Goal: Task Accomplishment & Management: Complete application form

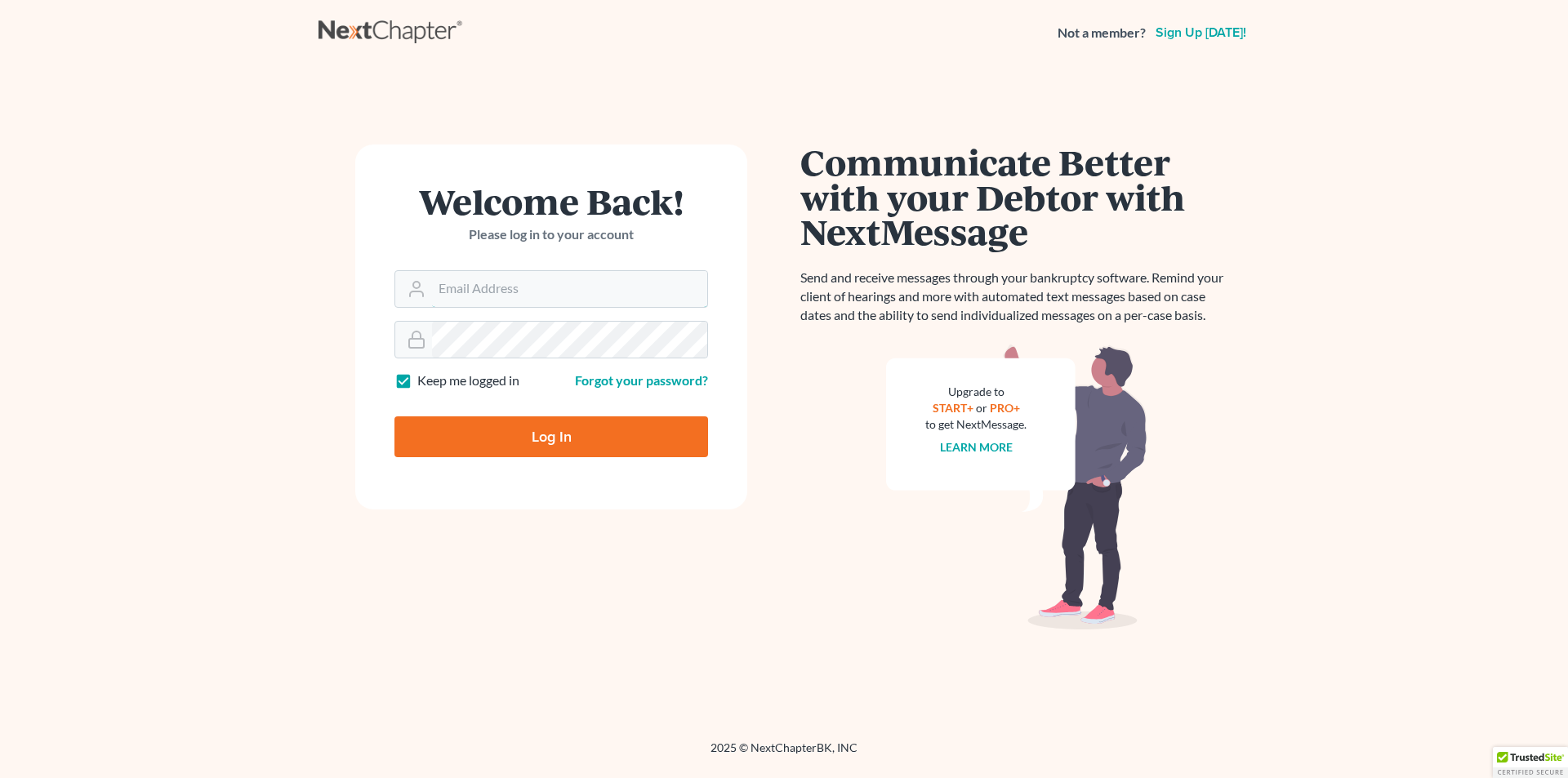
type input "[PERSON_NAME][EMAIL_ADDRESS][DOMAIN_NAME]"
click at [554, 420] on input "Log In" at bounding box center [551, 436] width 314 height 40
type input "Thinking..."
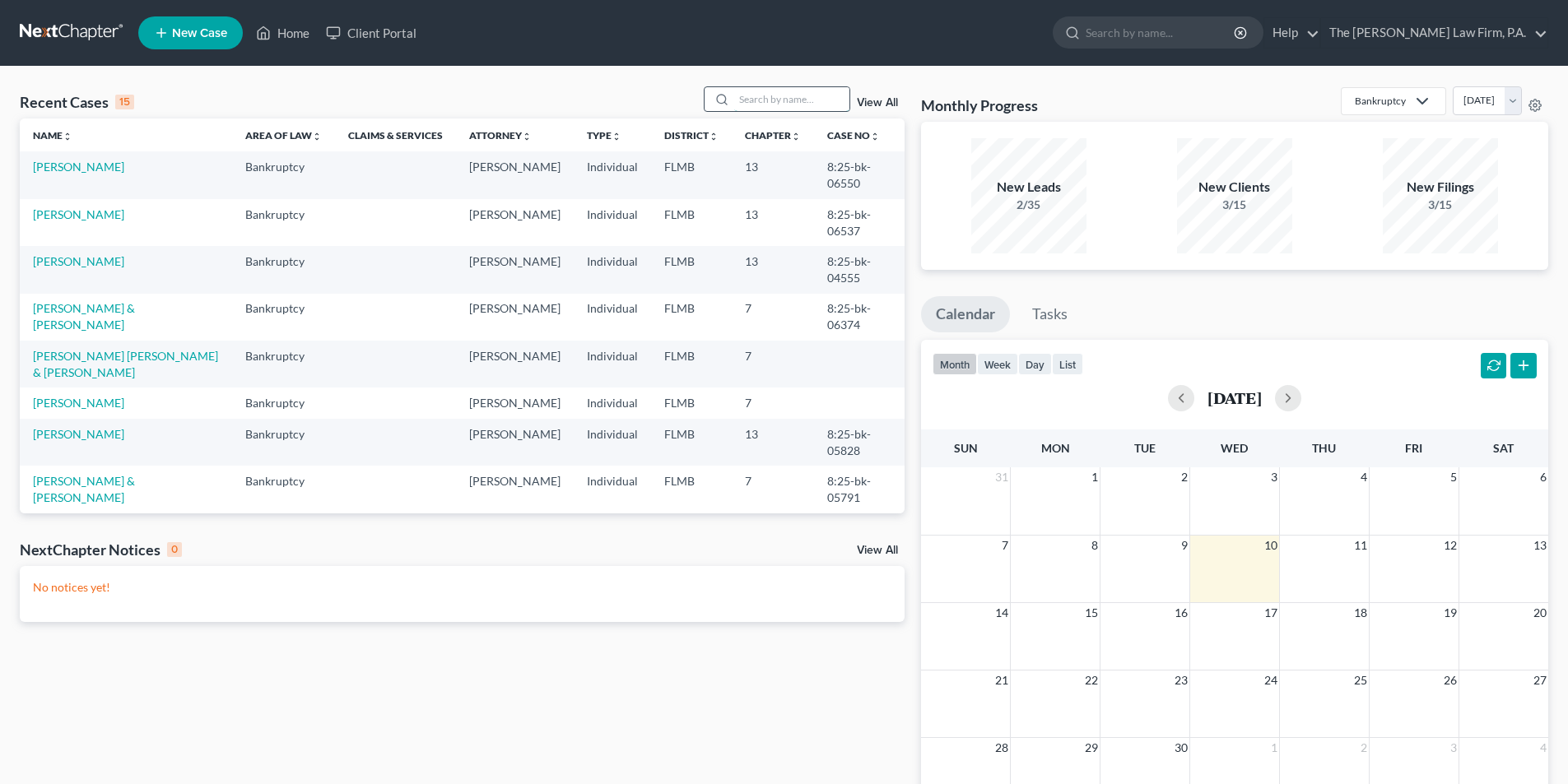
click at [761, 110] on input "search" at bounding box center [791, 99] width 115 height 24
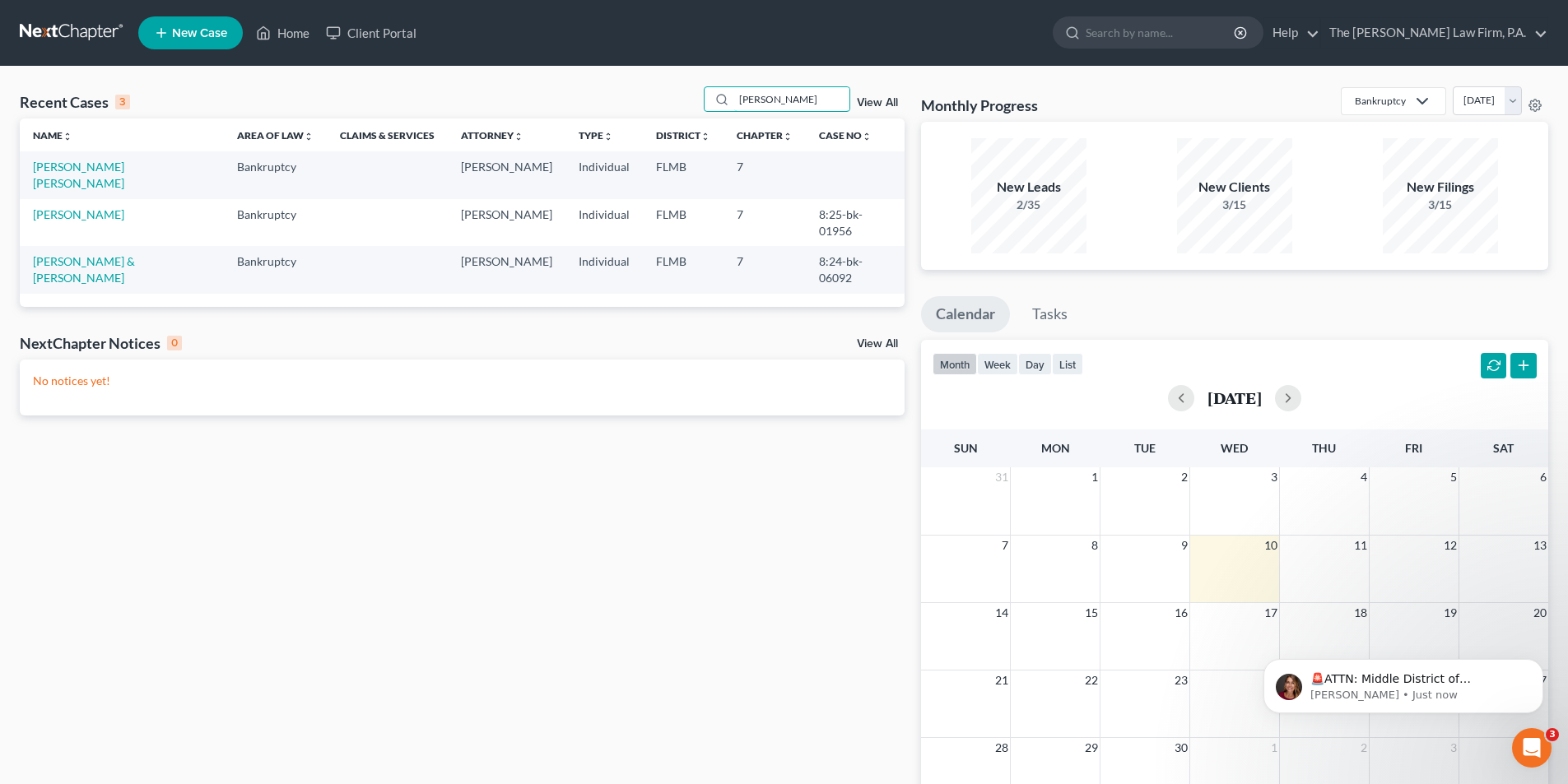
type input "[PERSON_NAME]"
click at [194, 34] on span "New Case" at bounding box center [199, 33] width 55 height 13
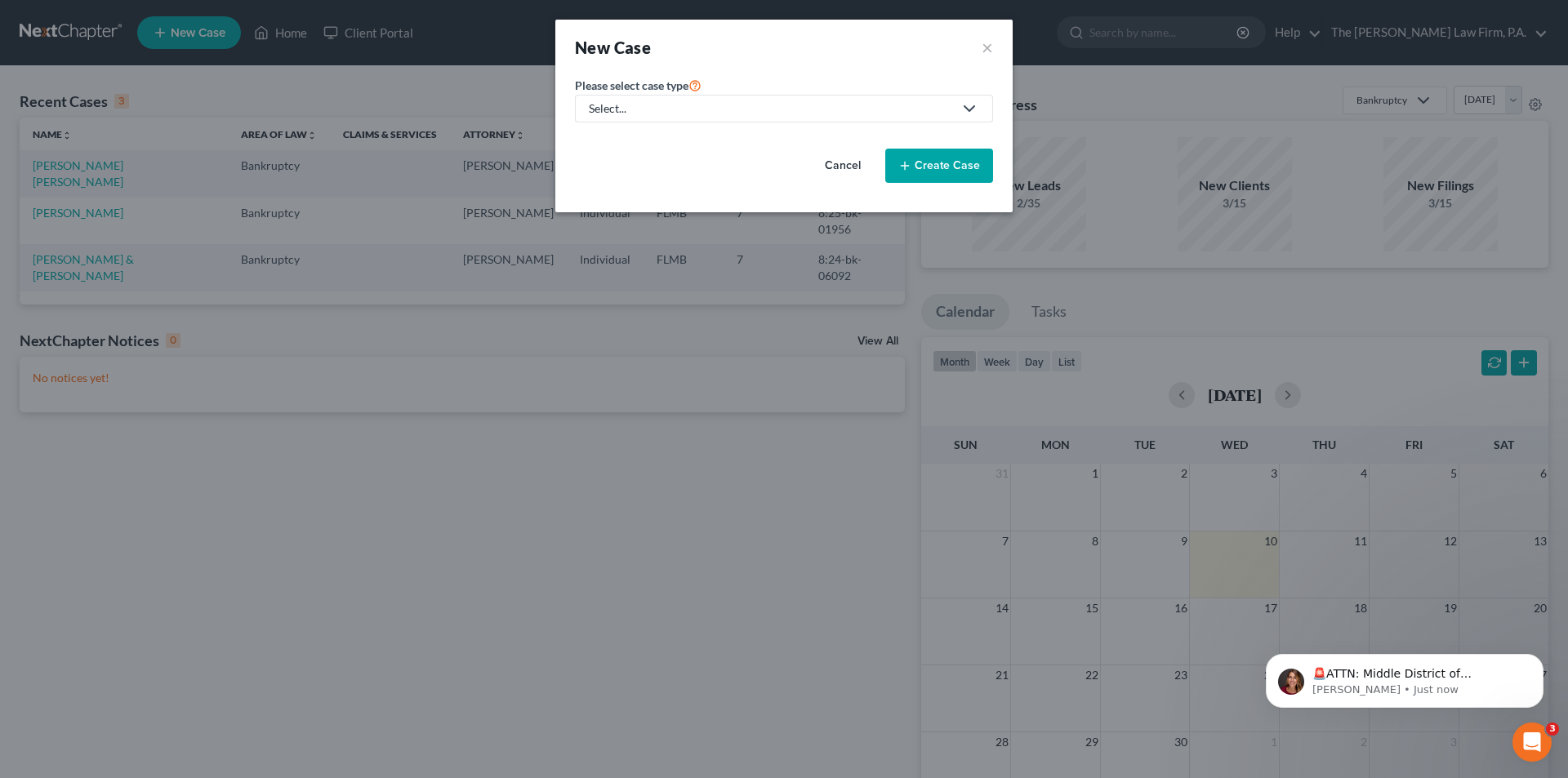
click at [755, 102] on div "Select..." at bounding box center [770, 109] width 364 height 16
click at [628, 137] on div "Bankruptcy" at bounding box center [619, 141] width 58 height 16
select select "15"
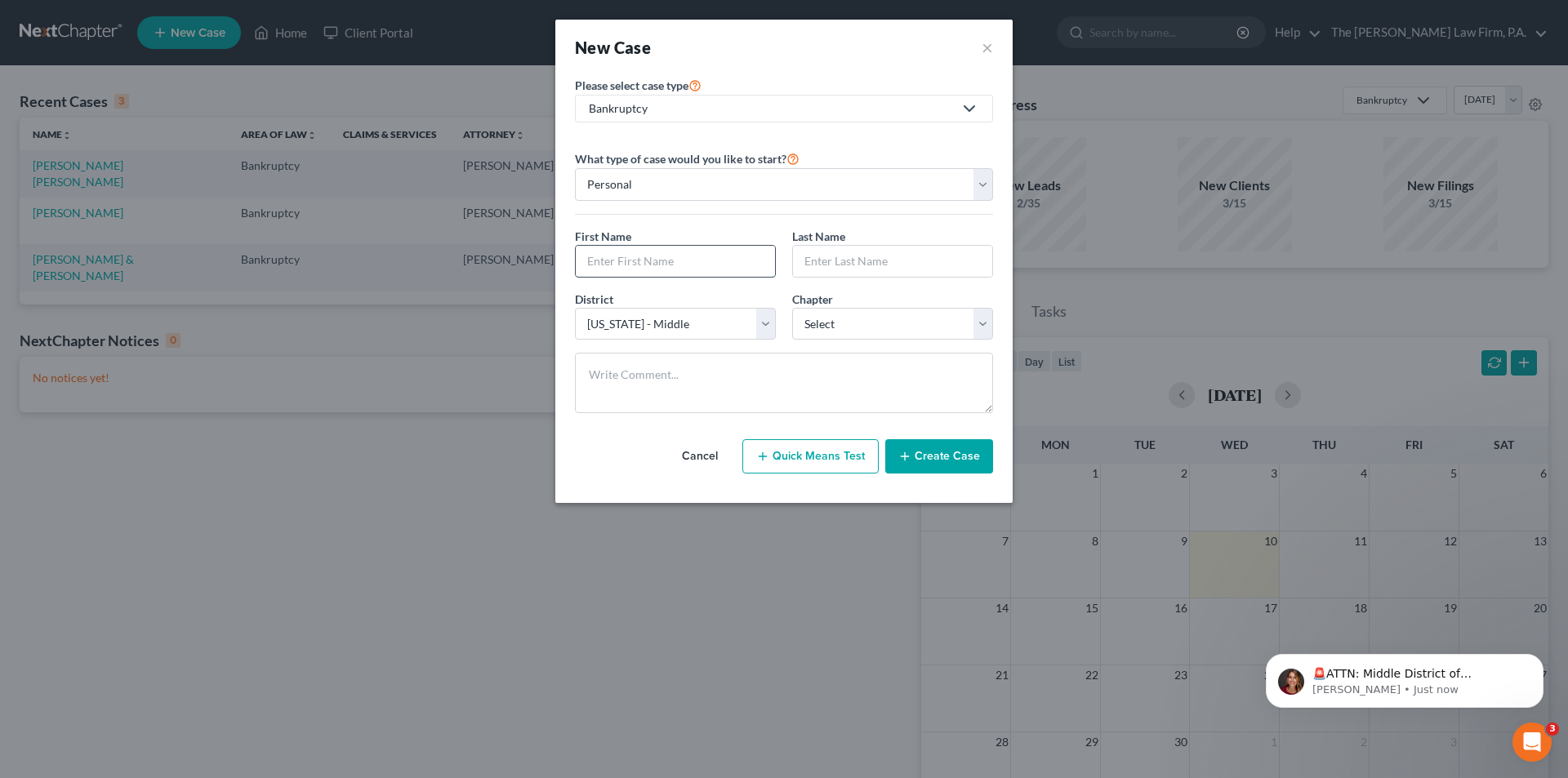
click at [609, 261] on input "text" at bounding box center [676, 261] width 199 height 31
type input "[PERSON_NAME]"
click at [823, 326] on select "Select 7 11 12 13" at bounding box center [892, 324] width 201 height 32
select select "0"
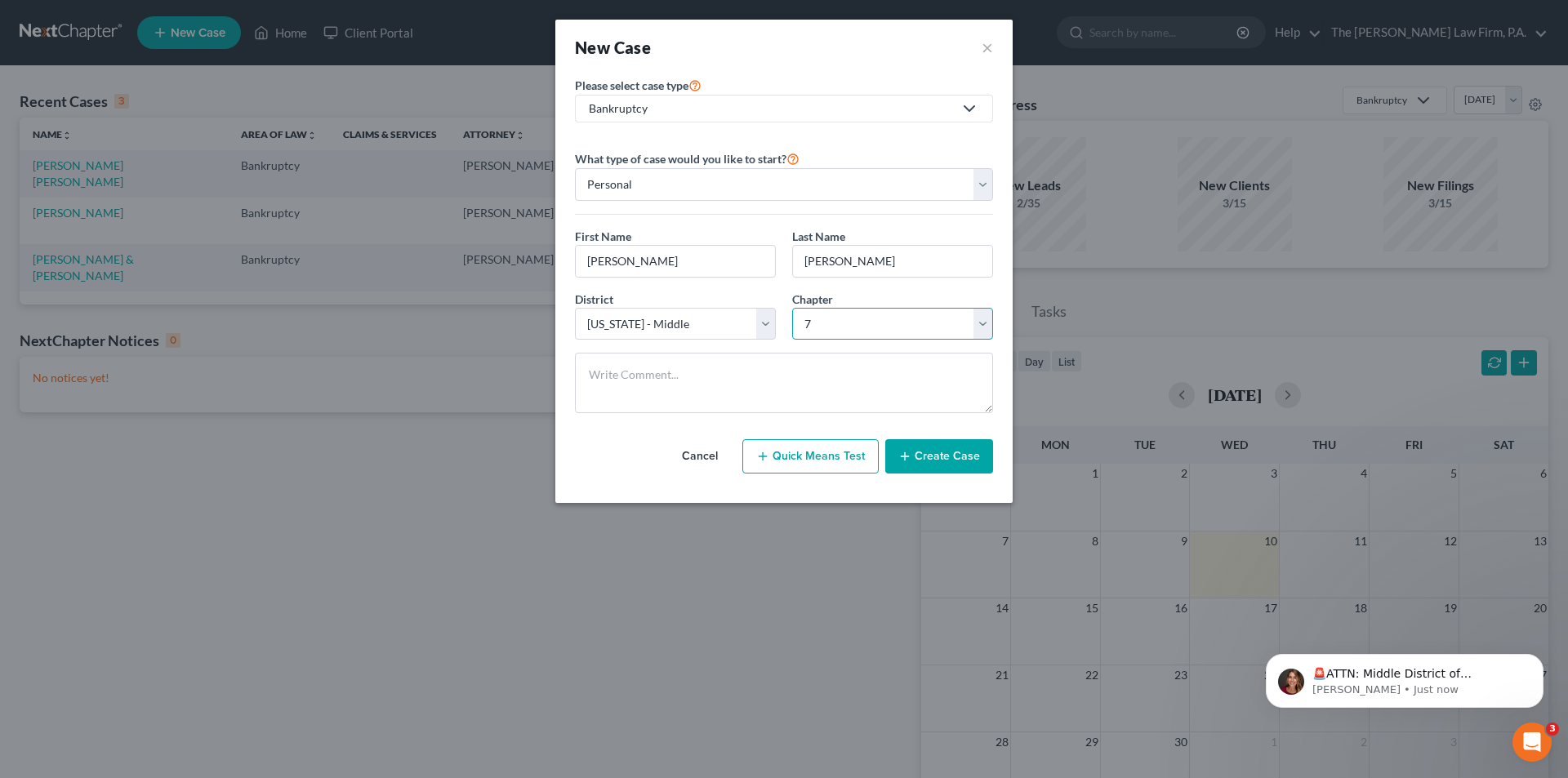
click at [792, 308] on select "Select 7 11 12 13" at bounding box center [892, 324] width 201 height 32
click at [934, 469] on button "Create Case" at bounding box center [939, 456] width 108 height 34
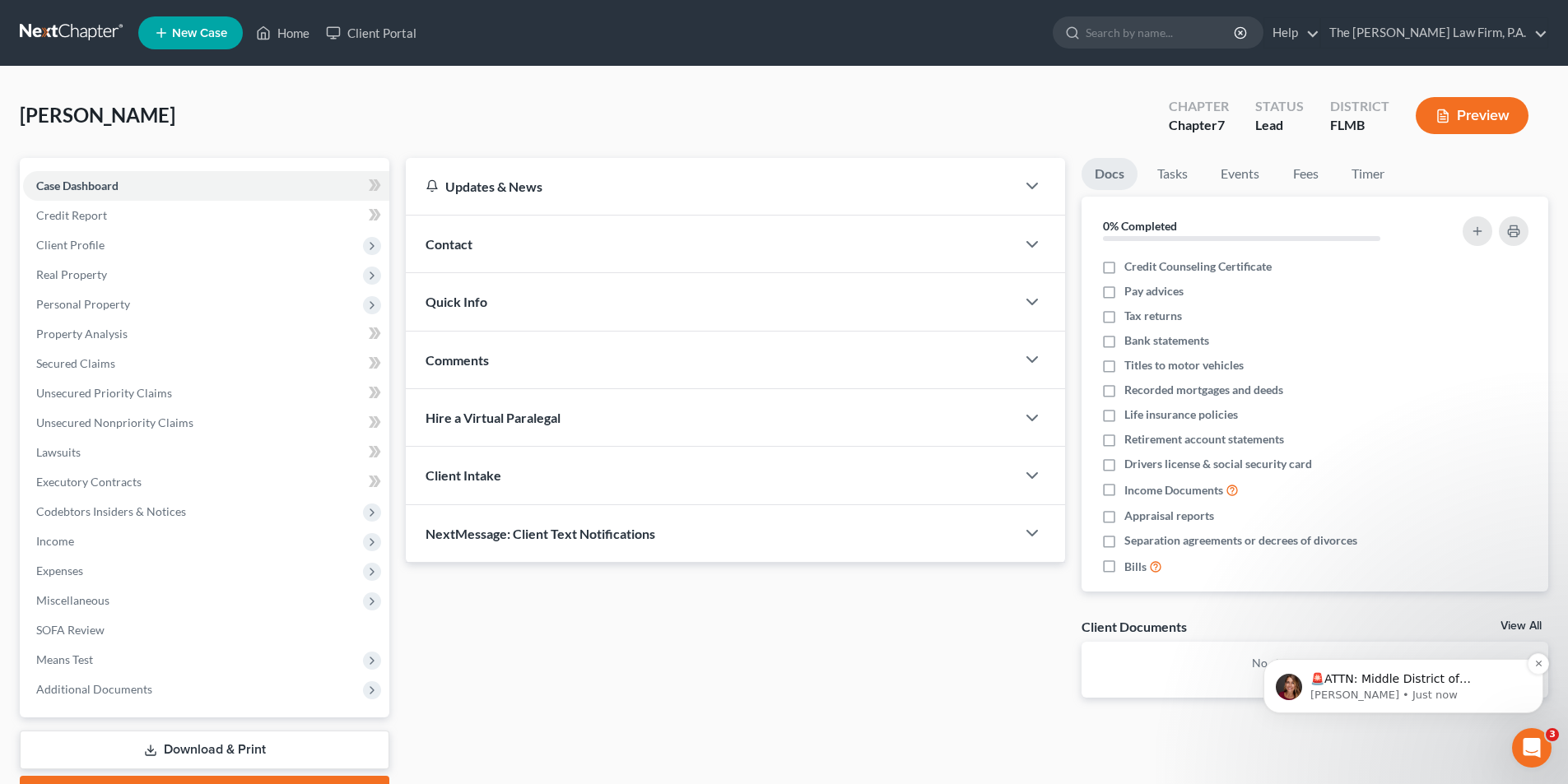
click at [1458, 680] on p "🚨ATTN: Middle District of Florida The court has added a new Credit Counseling F…" at bounding box center [1417, 679] width 212 height 16
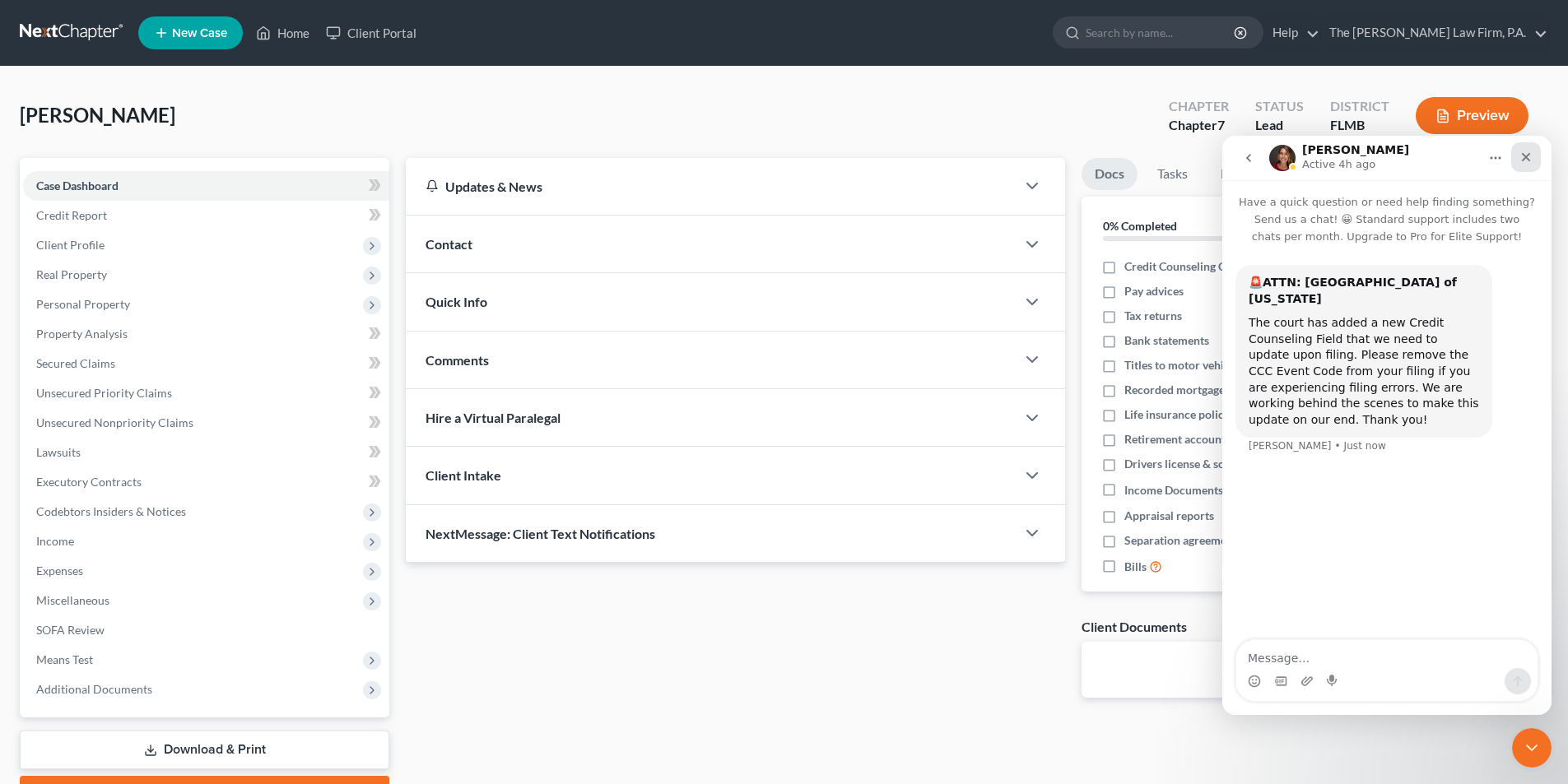
click at [1519, 154] on icon "Close" at bounding box center [1525, 157] width 14 height 14
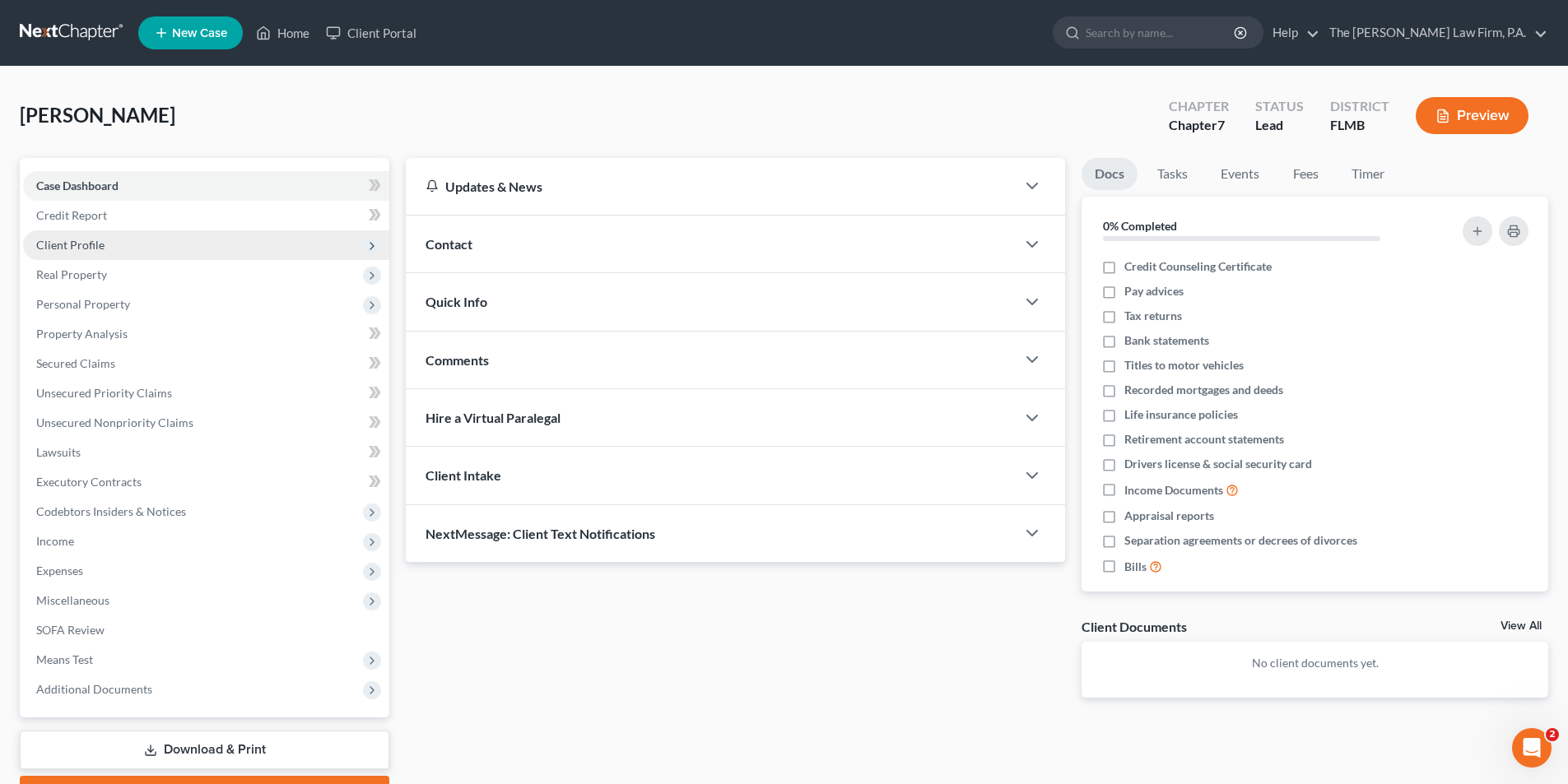
click at [63, 253] on span "Client Profile" at bounding box center [206, 244] width 366 height 30
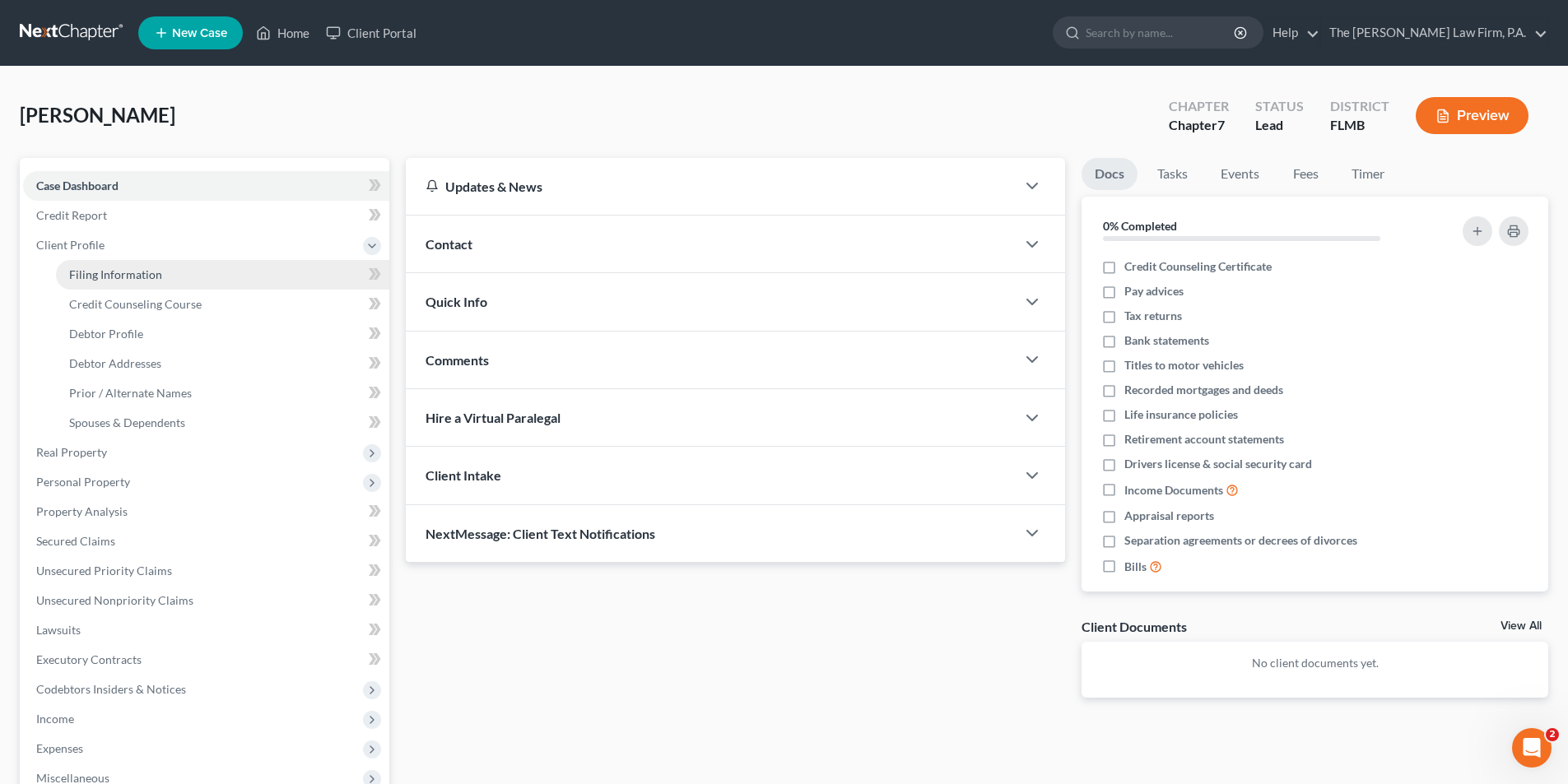
click at [140, 273] on span "Filing Information" at bounding box center [115, 273] width 93 height 14
select select "1"
select select "0"
select select "15"
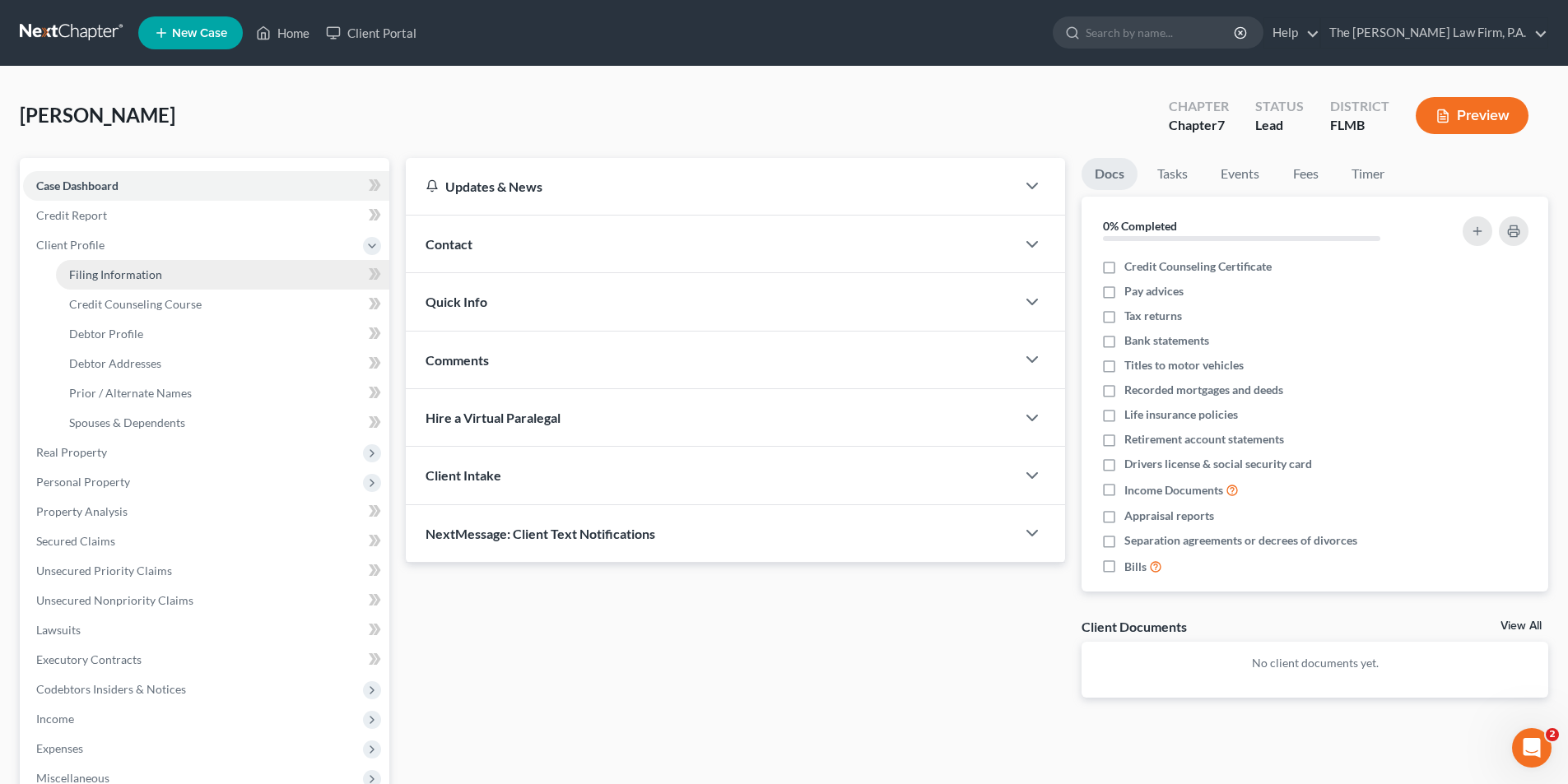
select select "9"
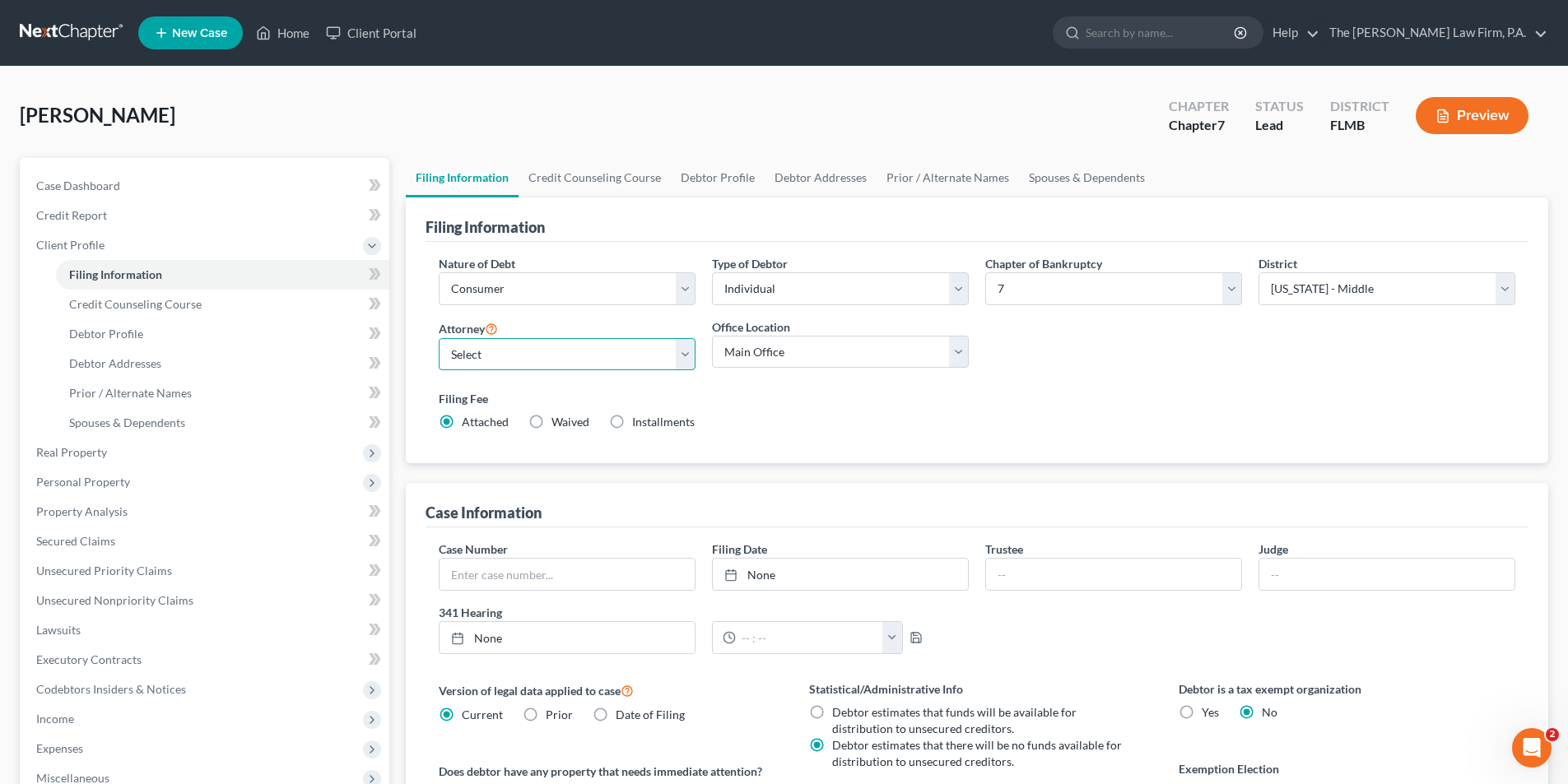
click at [475, 359] on select "Select Christopher Tancredo - FLMB Christopher Tancredo - FLMB" at bounding box center [566, 354] width 256 height 33
select select "0"
click at [438, 338] on select "Select Christopher Tancredo - FLMB Christopher Tancredo - FLMB" at bounding box center [566, 354] width 256 height 33
click at [757, 357] on select "Main Office Christopher A. Tancredo, Esq." at bounding box center [840, 352] width 256 height 33
select select "0"
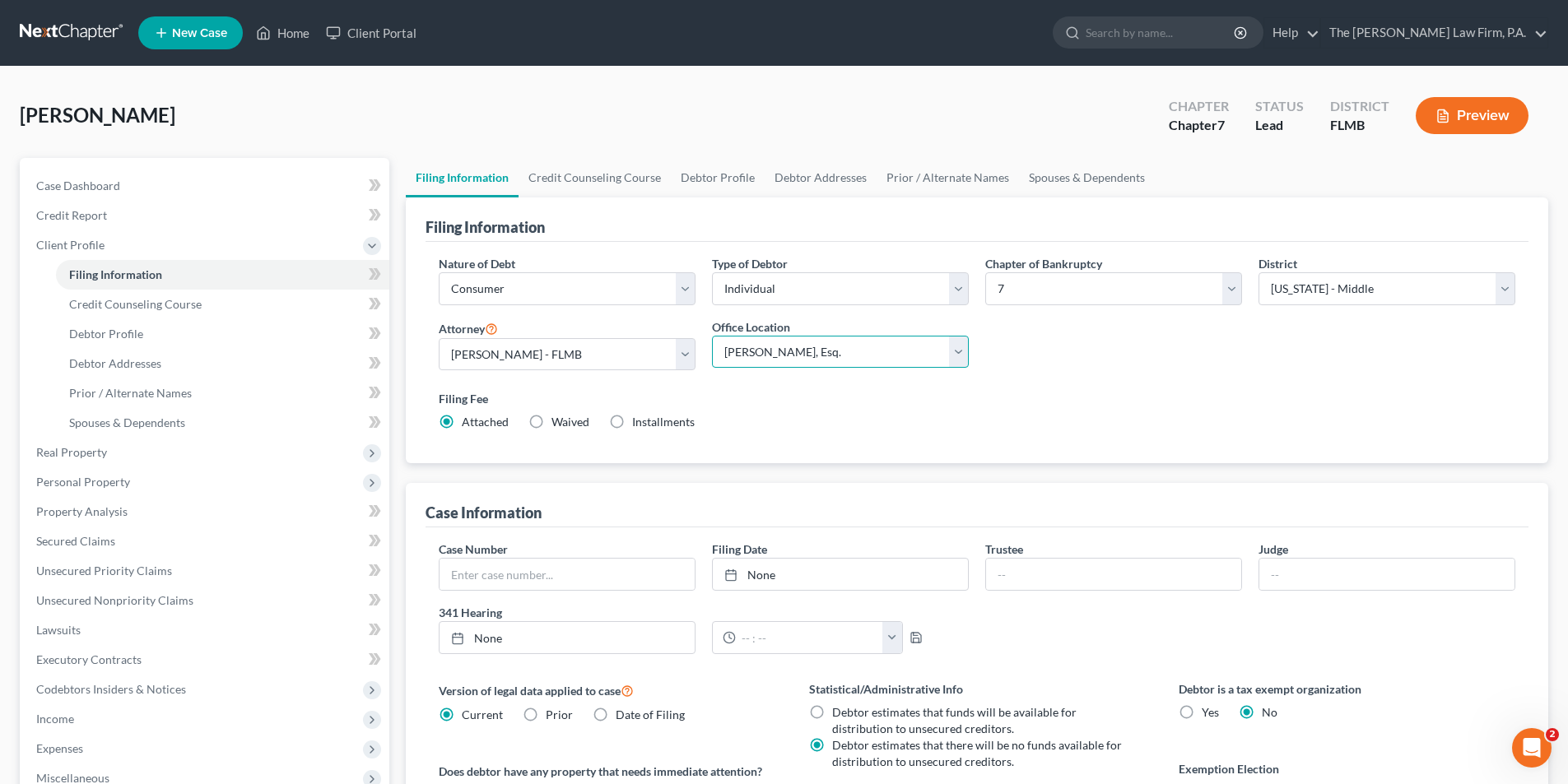
click at [712, 336] on select "Main Office Christopher A. Tancredo, Esq." at bounding box center [840, 352] width 256 height 33
click at [741, 181] on link "Debtor Profile" at bounding box center [718, 177] width 94 height 40
select select "0"
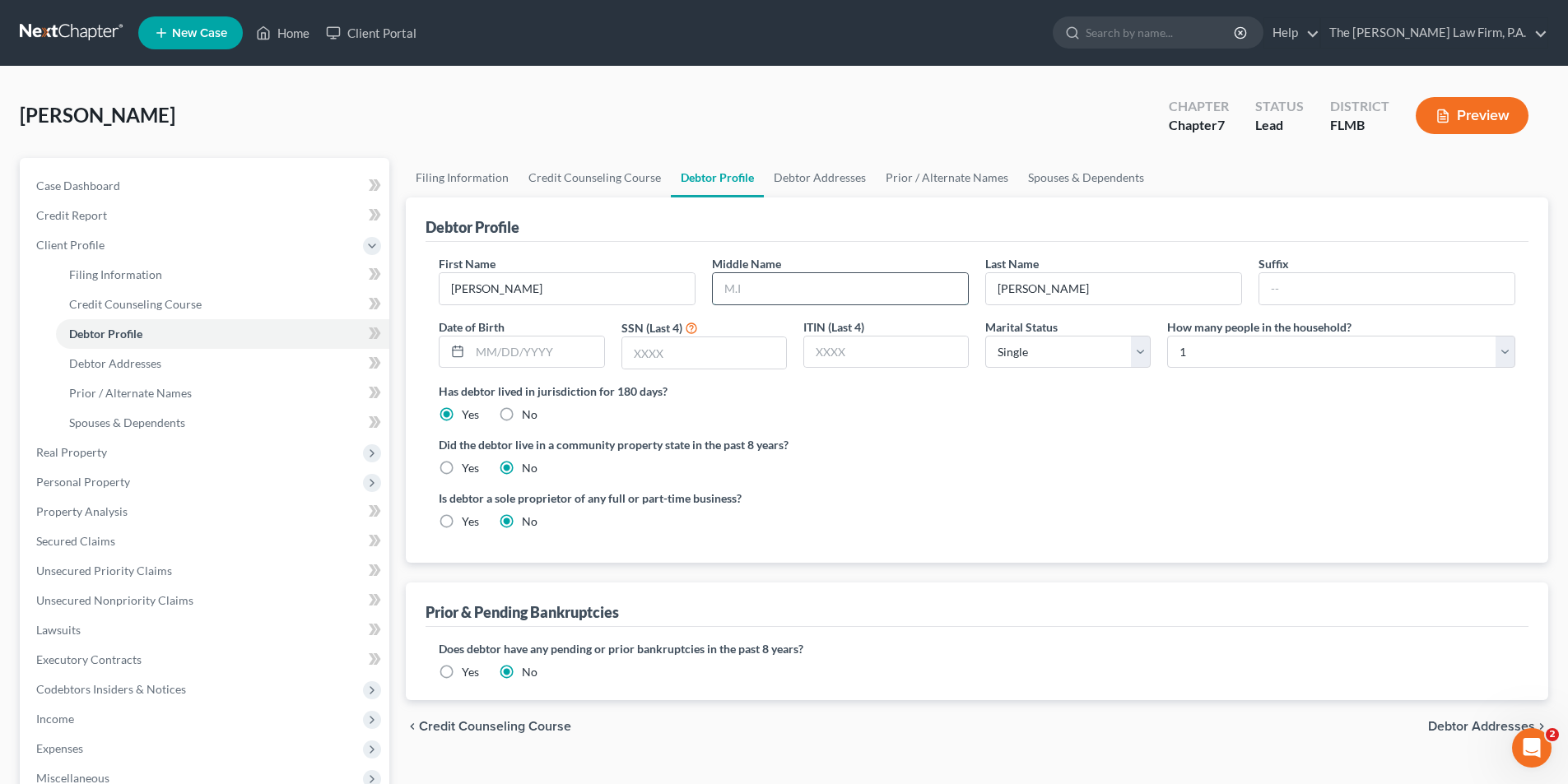
click at [783, 294] on input "text" at bounding box center [841, 289] width 255 height 32
type input "M."
click at [902, 182] on link "Prior / Alternate Names" at bounding box center [947, 177] width 142 height 40
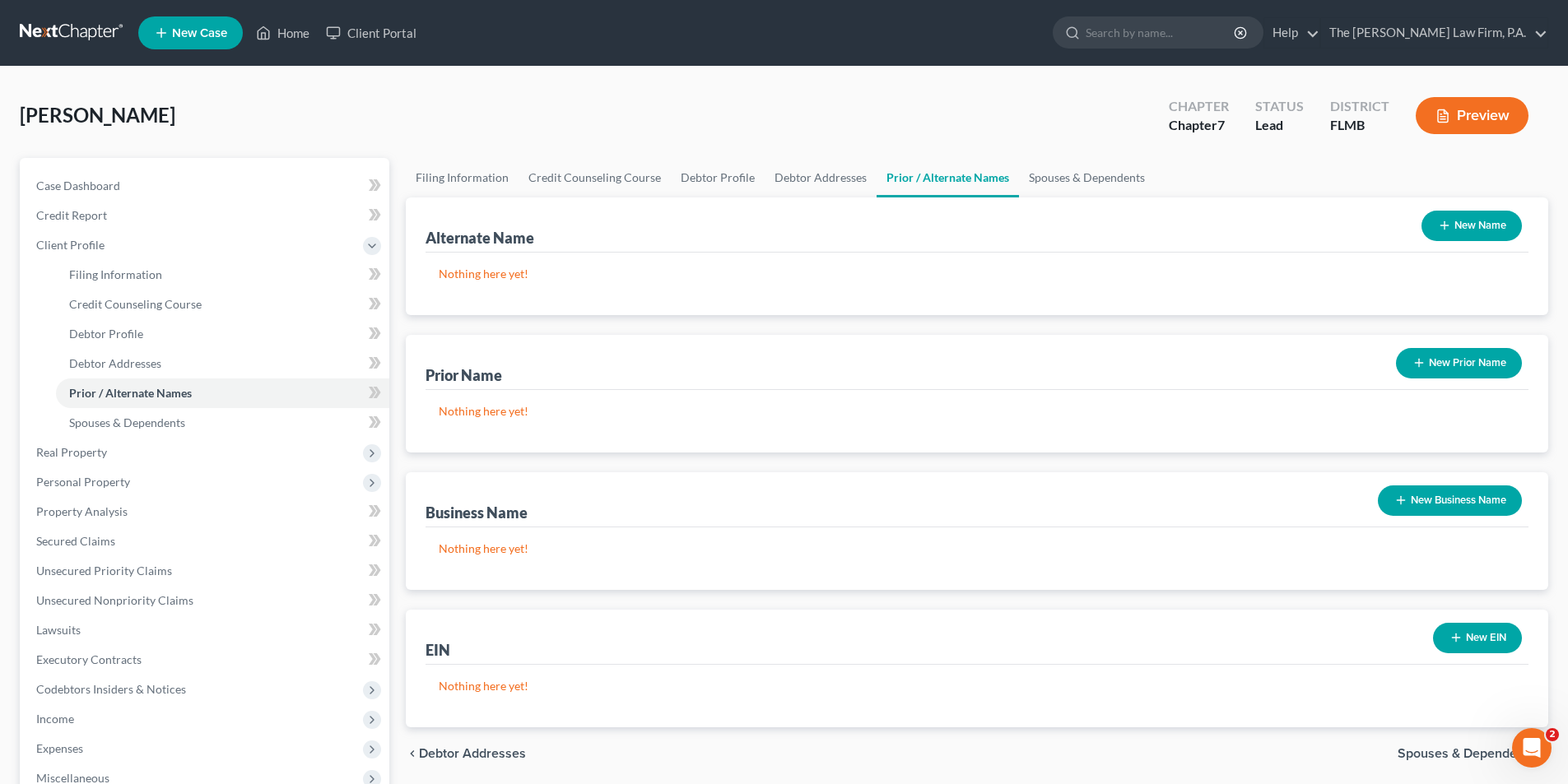
click at [1460, 225] on button "New Name" at bounding box center [1471, 226] width 101 height 31
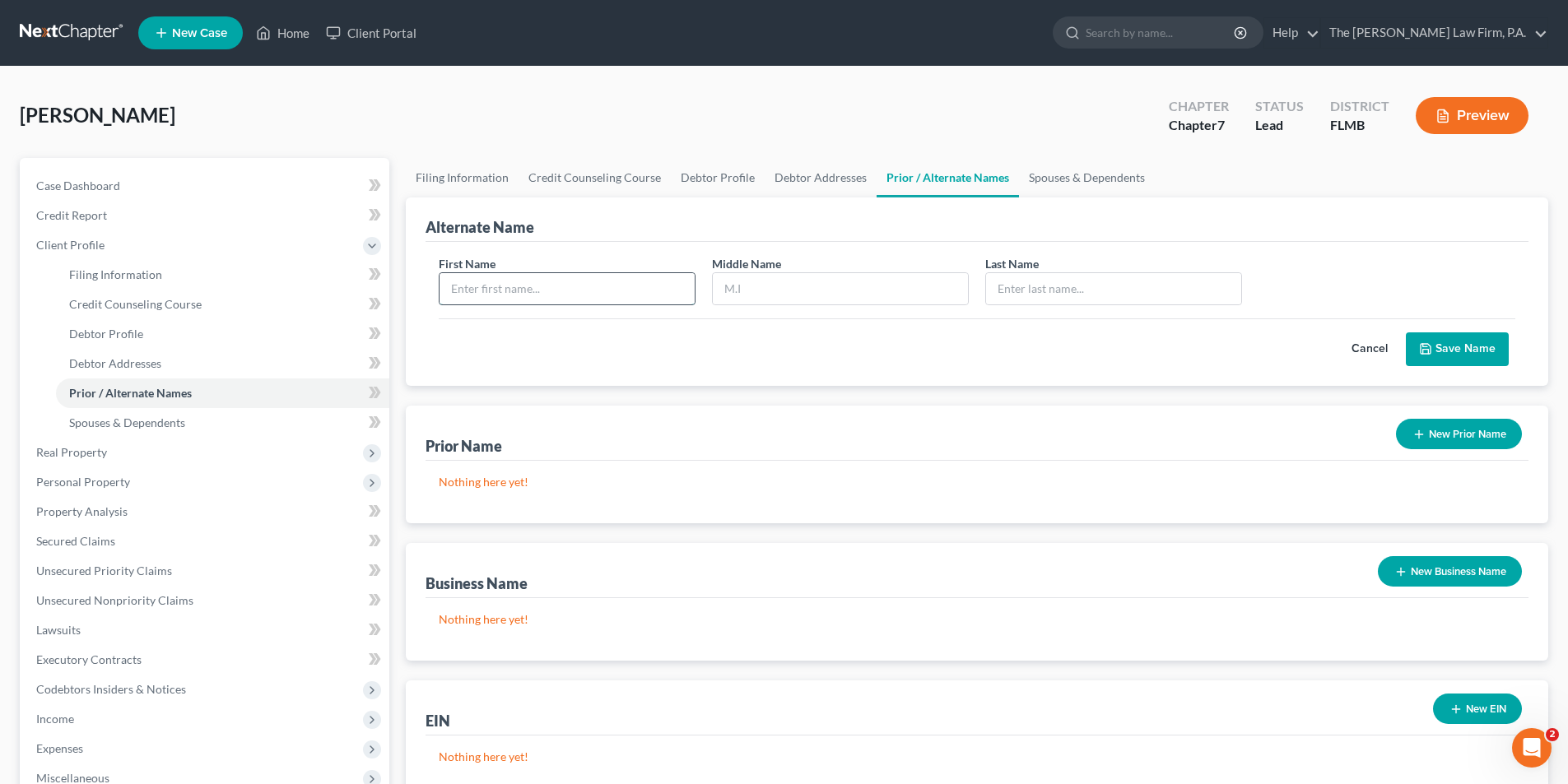
click at [551, 287] on input "text" at bounding box center [567, 289] width 255 height 32
type input "Lisa"
type input "Marie"
type input "Perez-Huguenard"
click at [1474, 355] on button "Save Name" at bounding box center [1457, 349] width 103 height 34
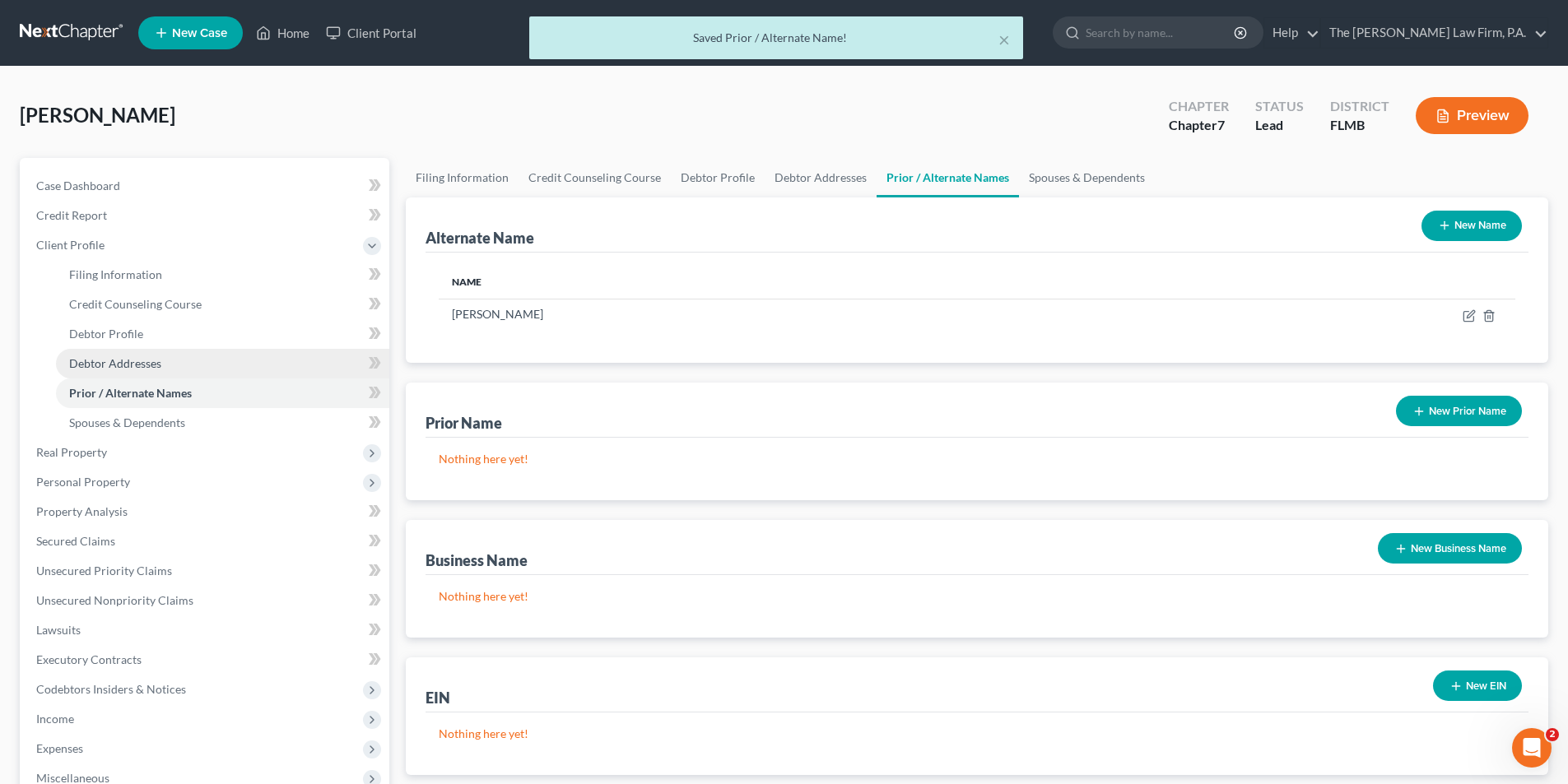
click at [107, 365] on span "Debtor Addresses" at bounding box center [115, 362] width 92 height 14
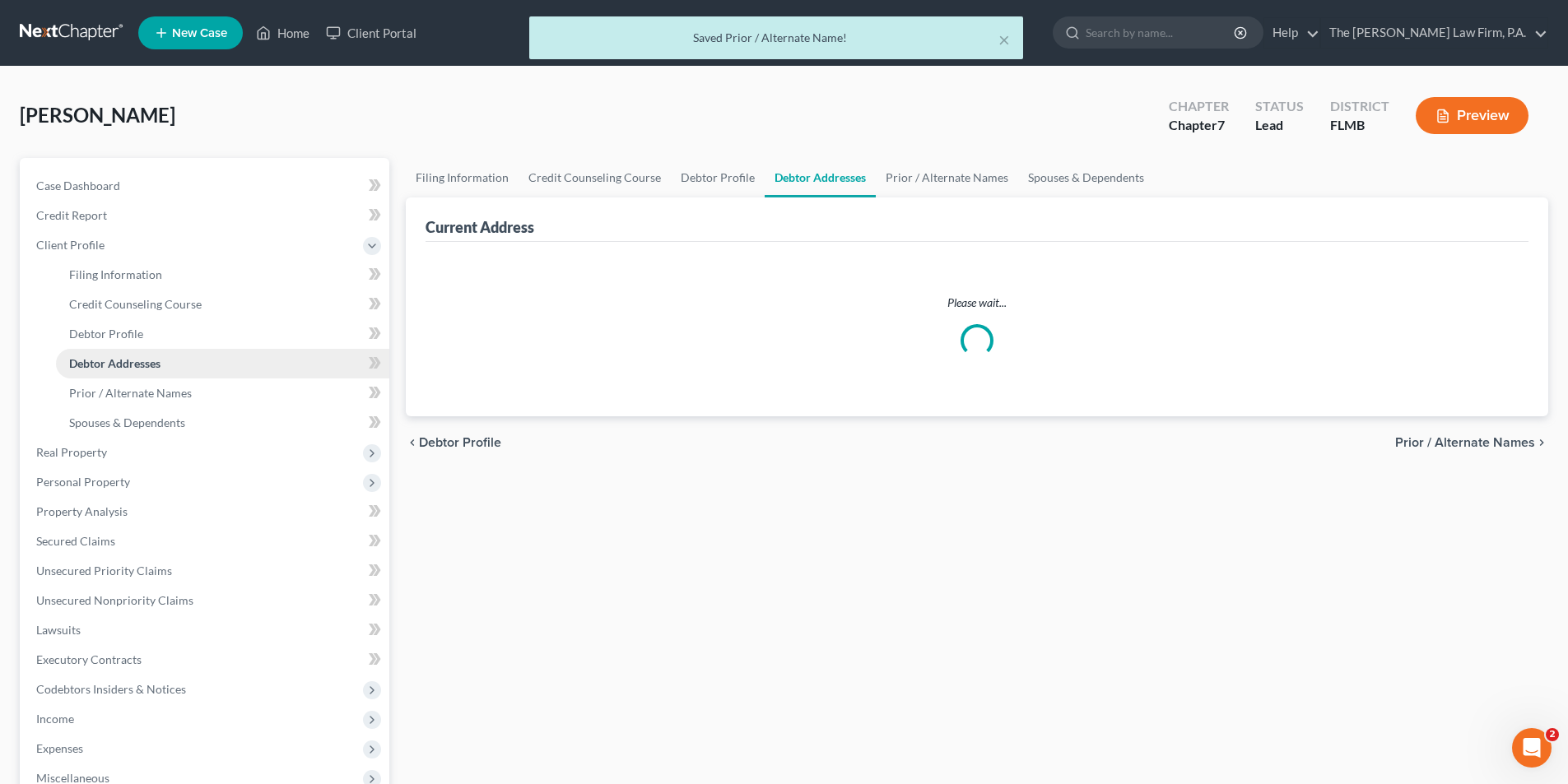
select select "0"
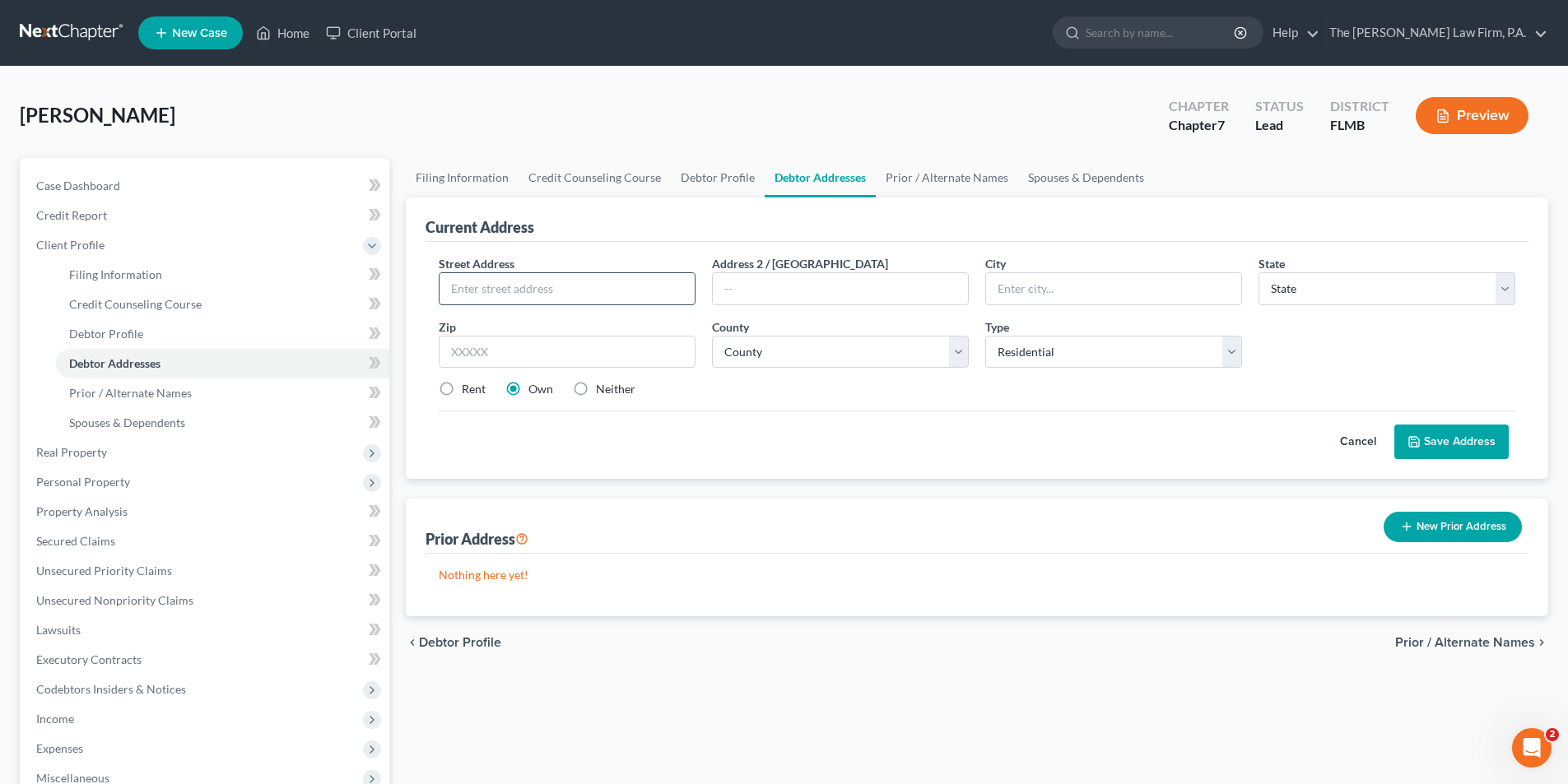
click at [556, 292] on input "text" at bounding box center [567, 289] width 255 height 32
type input "27 Oakwood Drive"
type input "Thonotosassa"
click at [1322, 299] on select "State AL AK AR AZ CA CO CT DE DC FL GA GU HI ID IL IN IA KS KY LA ME MD MA MI M…" at bounding box center [1386, 289] width 256 height 33
select select "9"
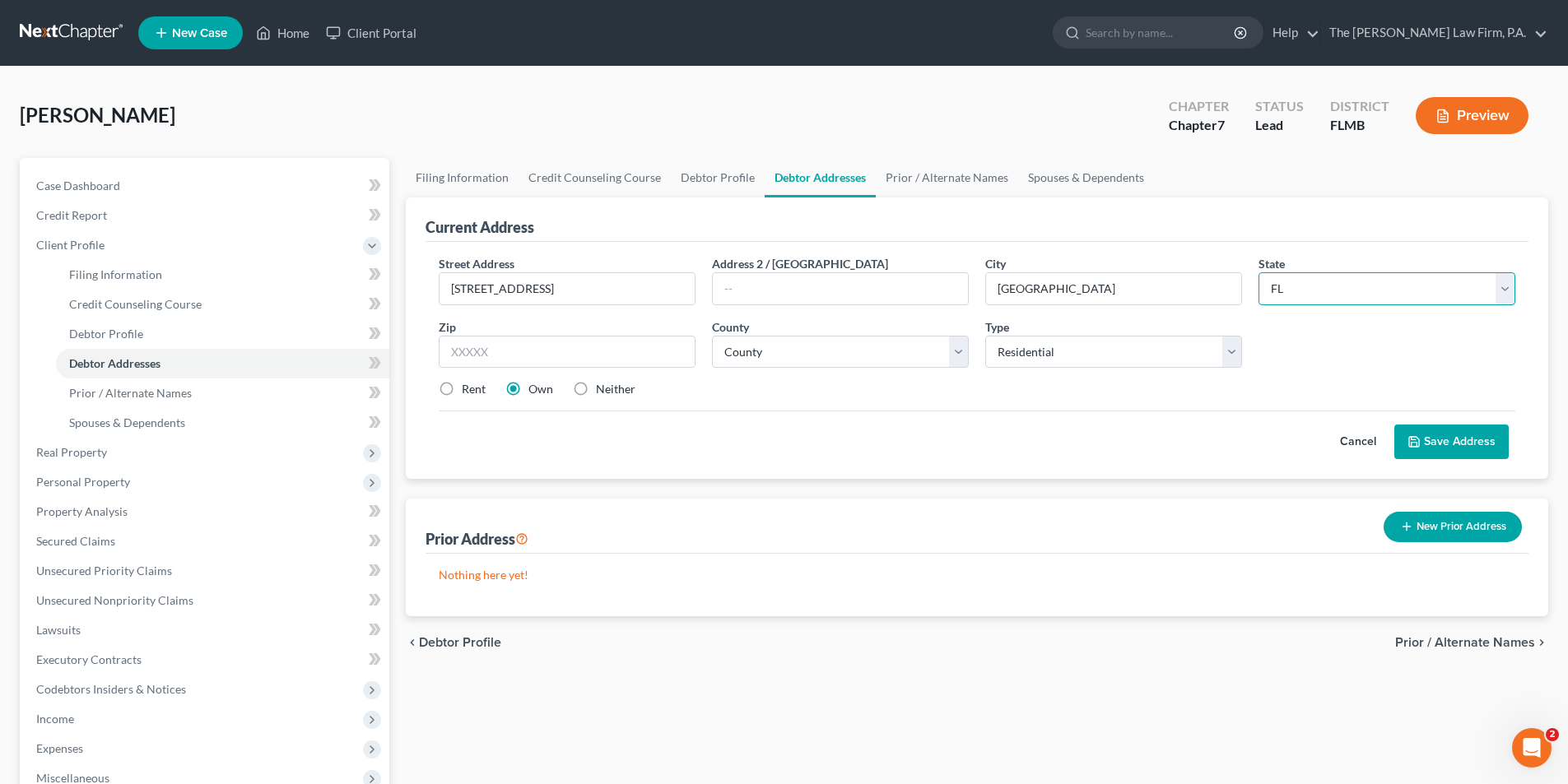
click at [1258, 272] on select "State AL AK AR AZ CA CO CT DE DC FL GA GU HI ID IL IN IA KS KY LA ME MD MA MI M…" at bounding box center [1386, 289] width 256 height 33
click at [579, 347] on input "text" at bounding box center [566, 352] width 256 height 33
type input "33592"
click at [784, 364] on select "County Alachua County Baker County Bay County Bradford County Brevard County Br…" at bounding box center [840, 352] width 256 height 33
select select "27"
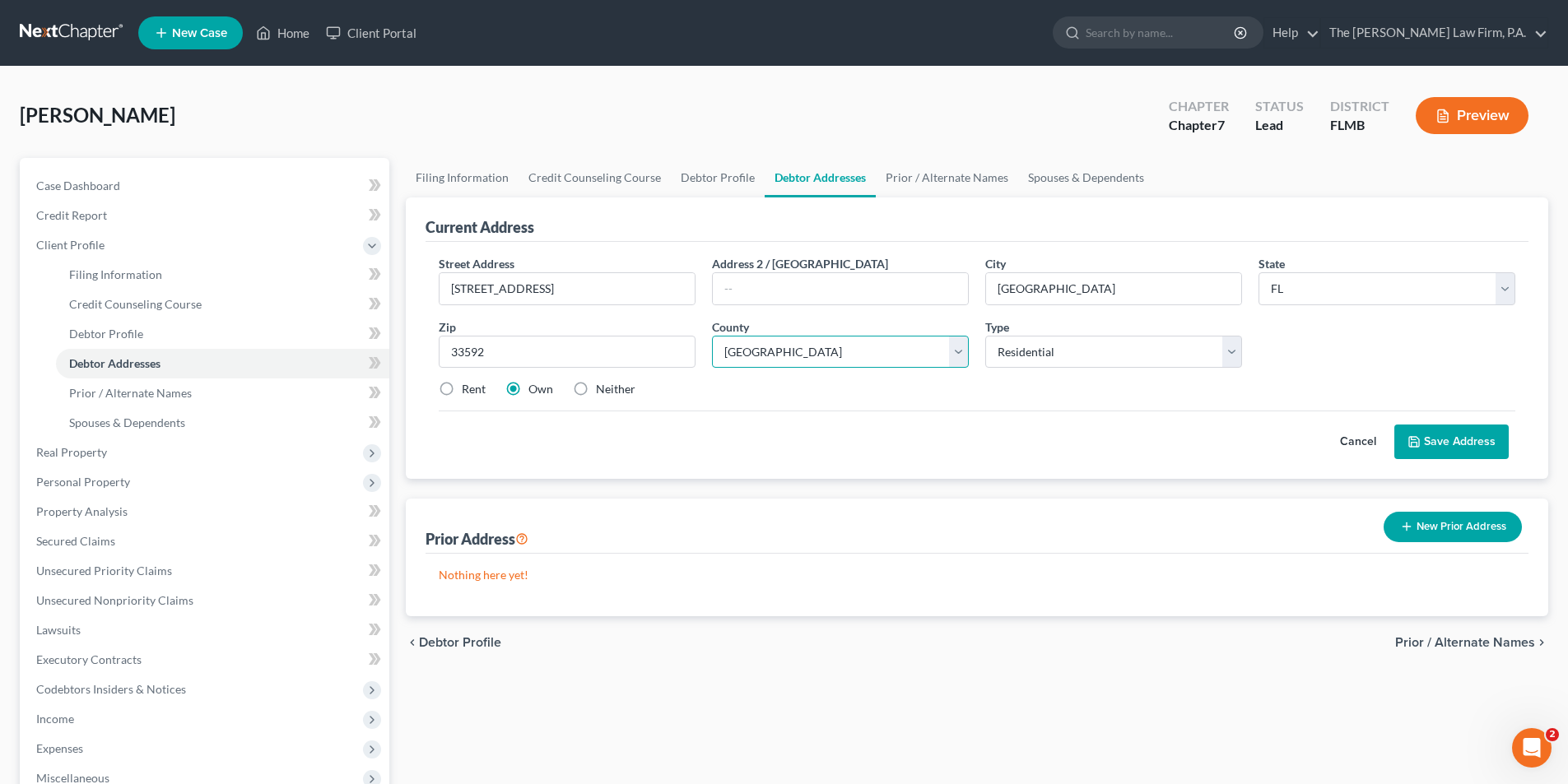
click at [712, 336] on select "County Alachua County Baker County Bay County Bradford County Brevard County Br…" at bounding box center [840, 352] width 256 height 33
click at [1430, 440] on button "Save Address" at bounding box center [1451, 442] width 114 height 34
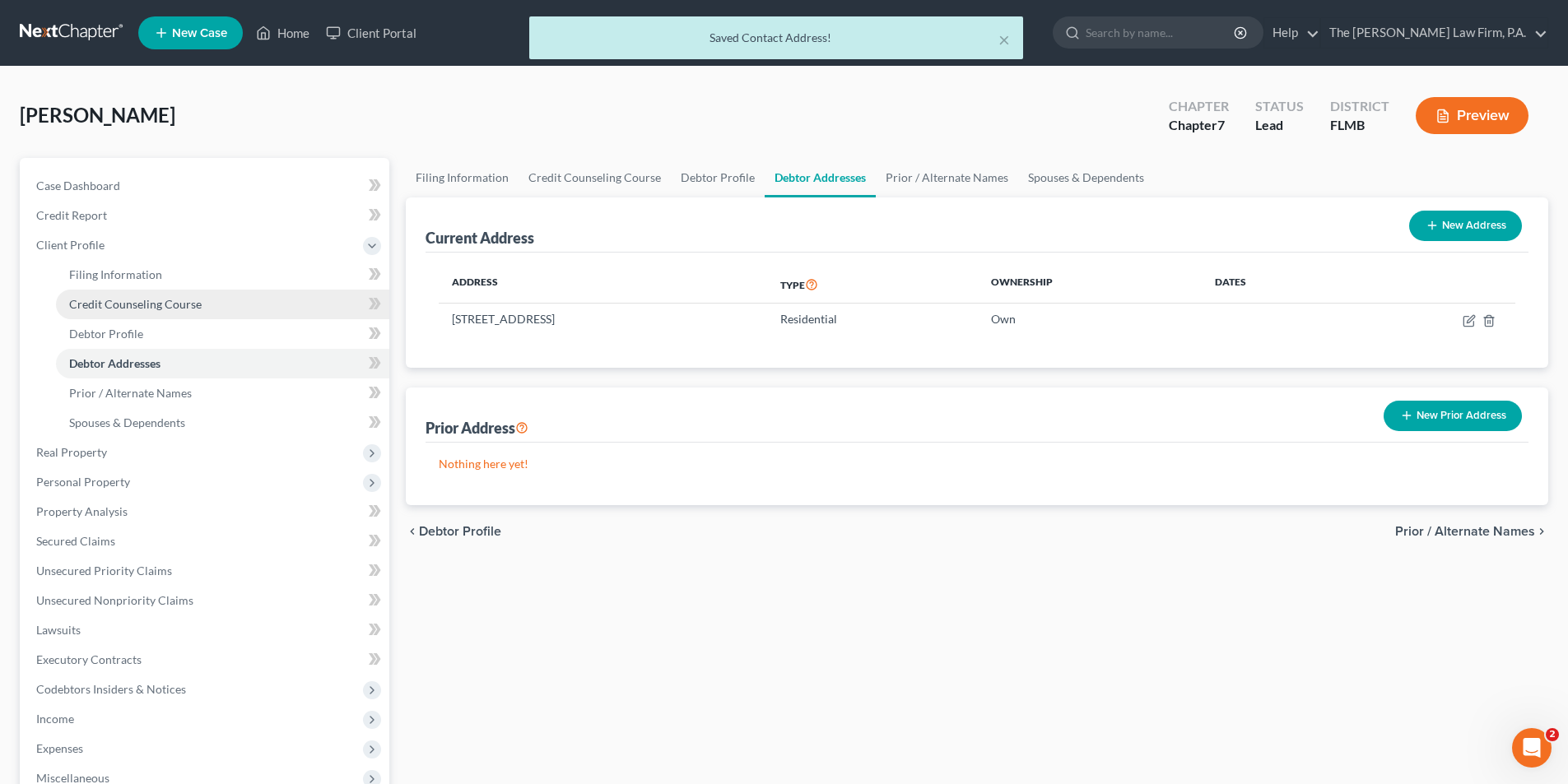
click at [118, 309] on span "Credit Counseling Course" at bounding box center [135, 303] width 132 height 14
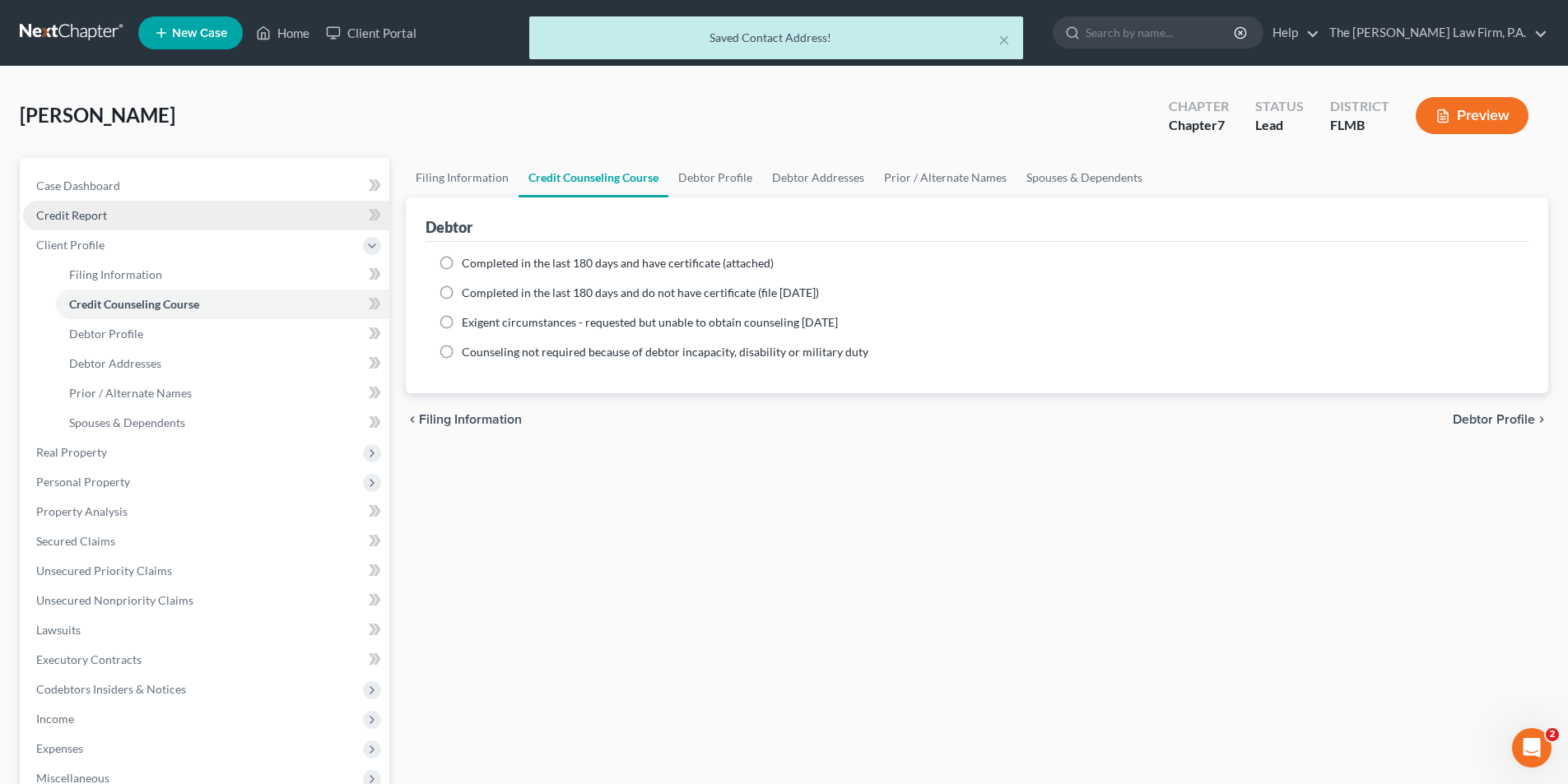
click at [116, 221] on link "Credit Report" at bounding box center [206, 215] width 366 height 30
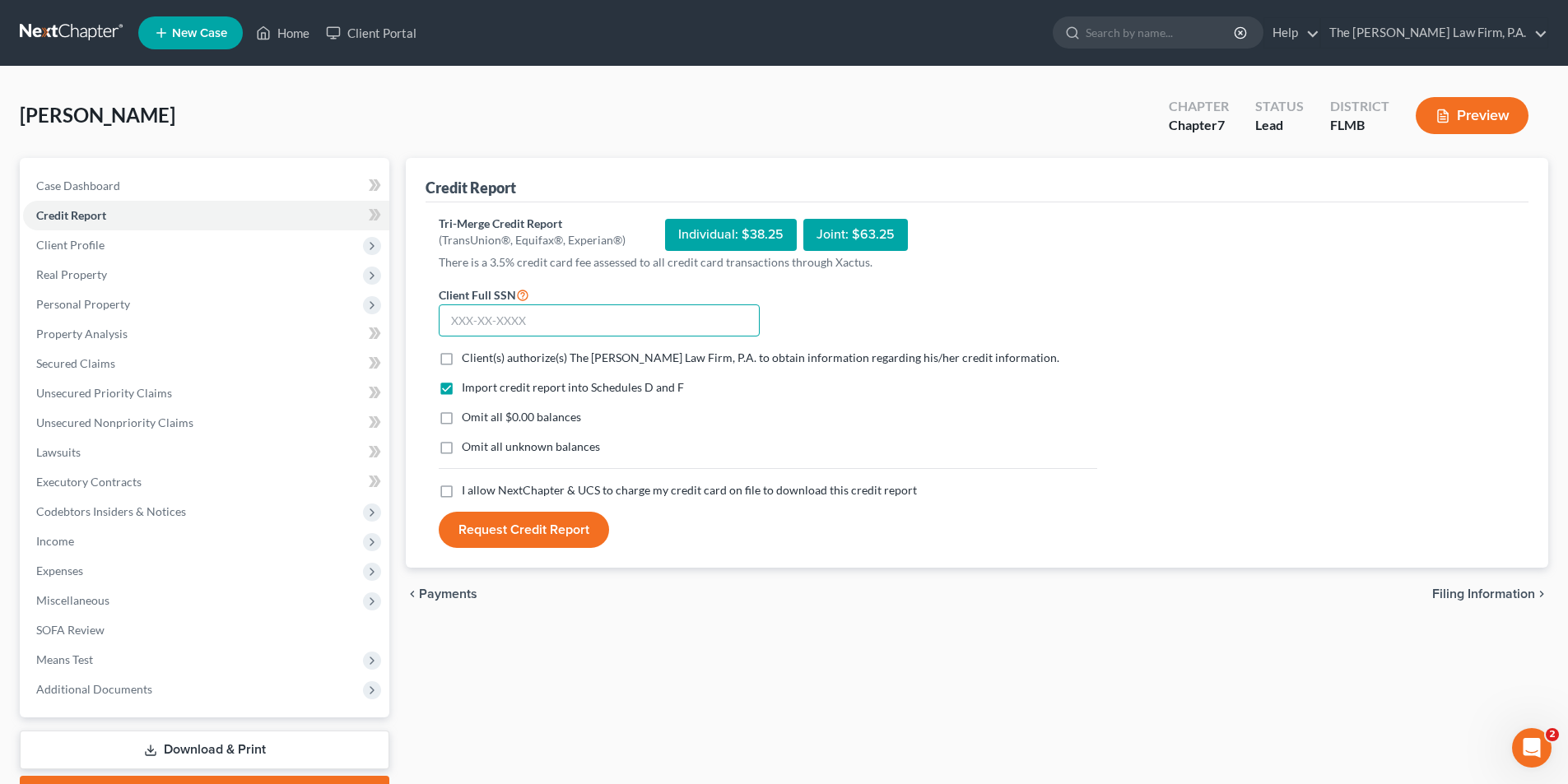
click at [641, 324] on input "text" at bounding box center [599, 320] width 321 height 33
type input "309-76-2382"
click at [462, 363] on label "Client(s) authorize(s) The Tancredo Law Firm, P.A. to obtain information regard…" at bounding box center [761, 358] width 598 height 16
click at [468, 360] on input "Client(s) authorize(s) The Tancredo Law Firm, P.A. to obtain information regard…" at bounding box center [474, 355] width 11 height 11
checkbox input "true"
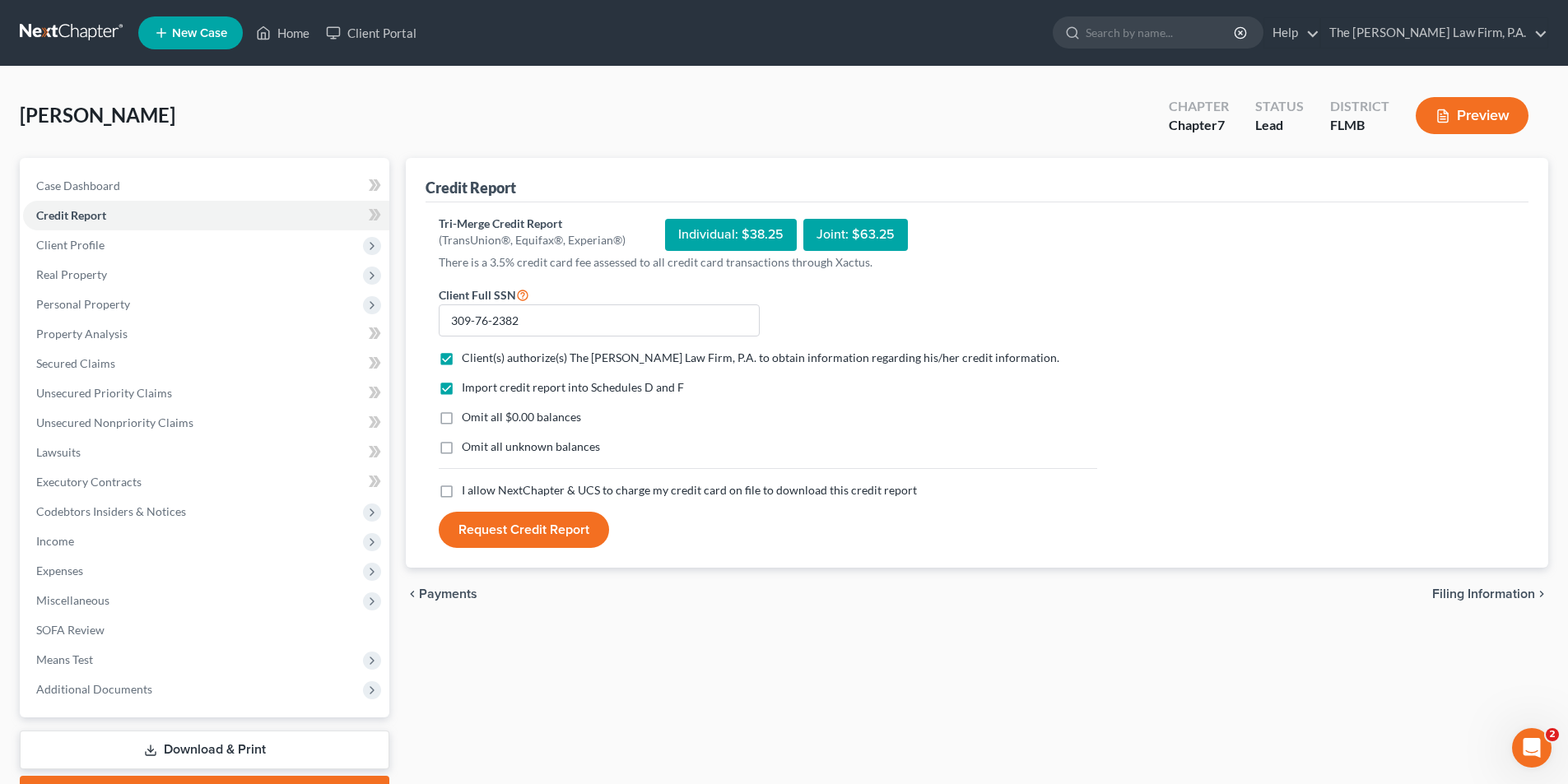
click at [462, 494] on label "I allow NextChapter & UCS to charge my credit card on file to download this cre…" at bounding box center [689, 490] width 455 height 16
click at [468, 492] on input "I allow NextChapter & UCS to charge my credit card on file to download this cre…" at bounding box center [474, 487] width 11 height 11
checkbox input "true"
click at [577, 534] on button "Request Credit Report" at bounding box center [524, 530] width 170 height 36
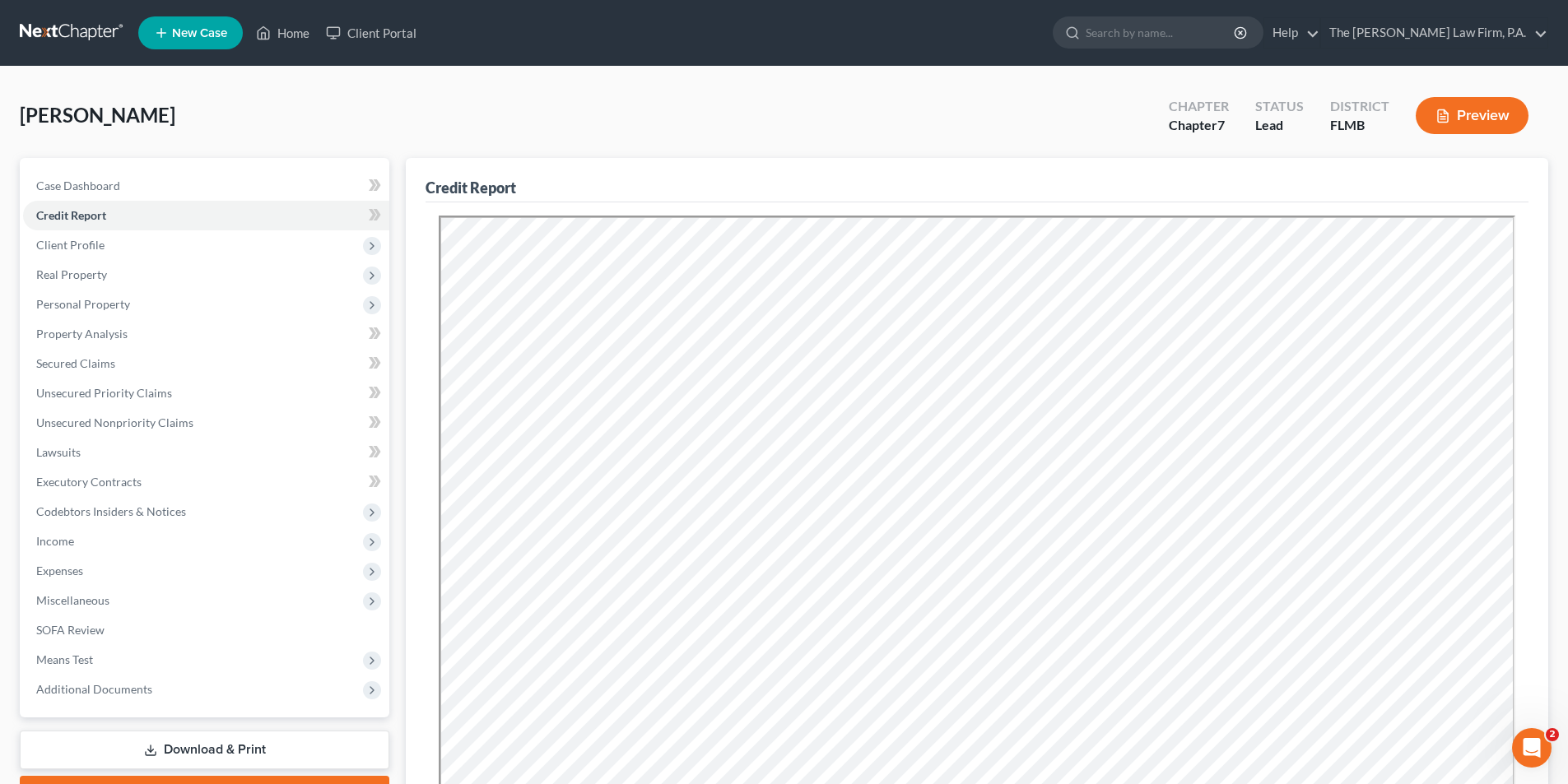
click at [766, 81] on div "Perez, Lisa Upgraded Chapter Chapter 7 Status Lead District FLMB Preview Petiti…" at bounding box center [784, 559] width 1568 height 984
